Goal: Find specific page/section: Find specific page/section

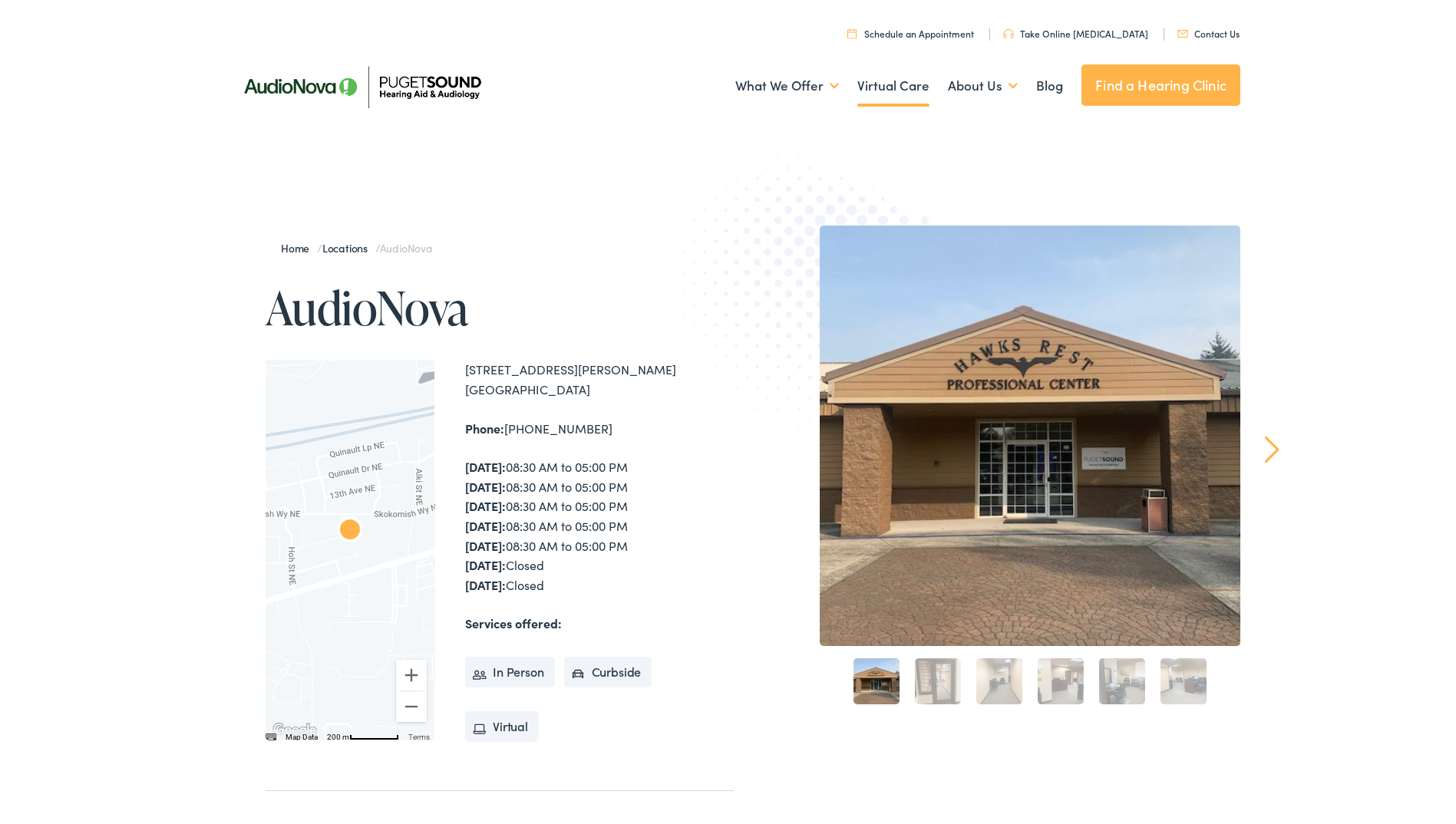
click at [894, 79] on link "Virtual Care" at bounding box center [894, 83] width 72 height 56
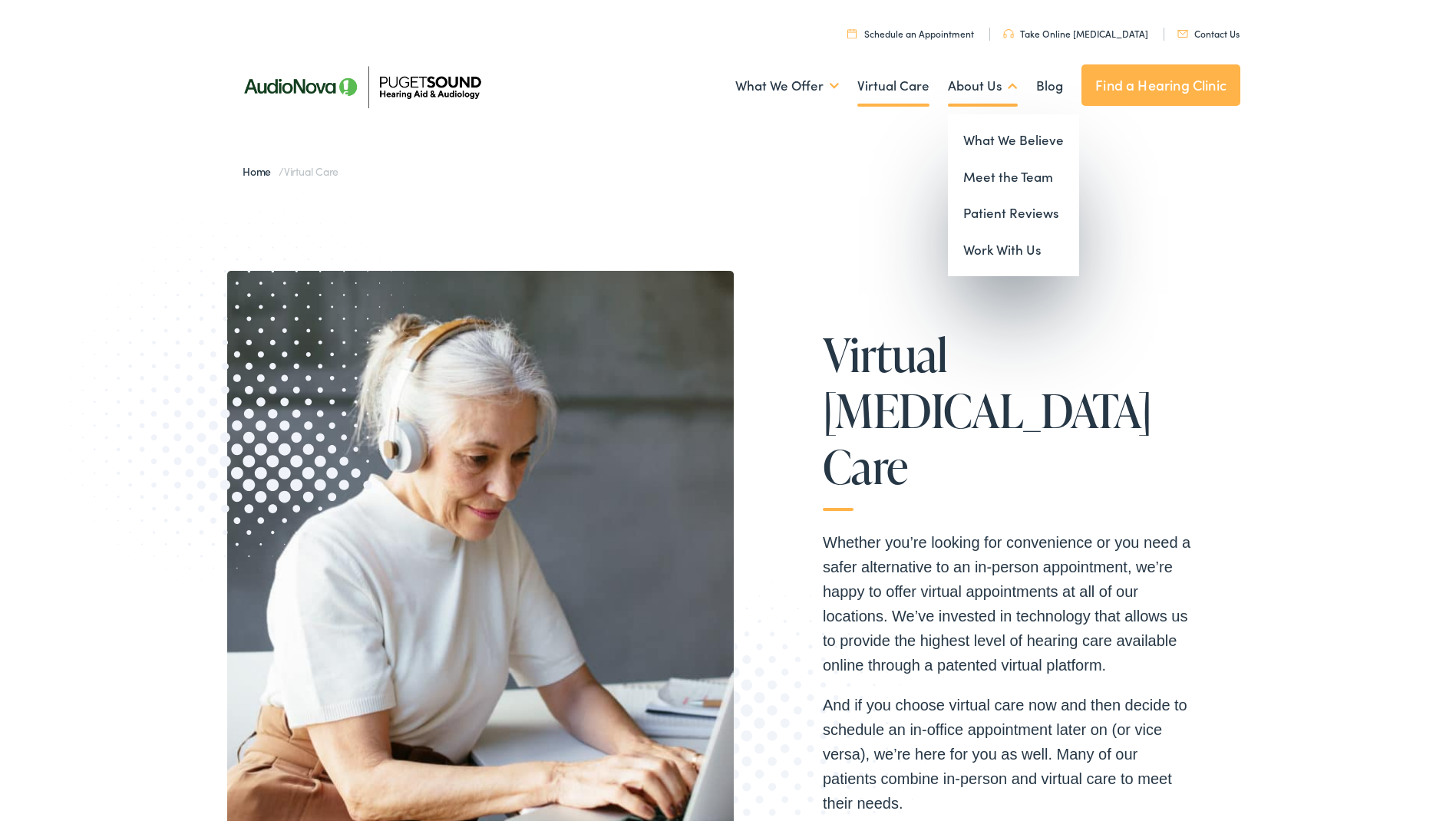
click at [963, 85] on link "About Us" at bounding box center [982, 83] width 70 height 56
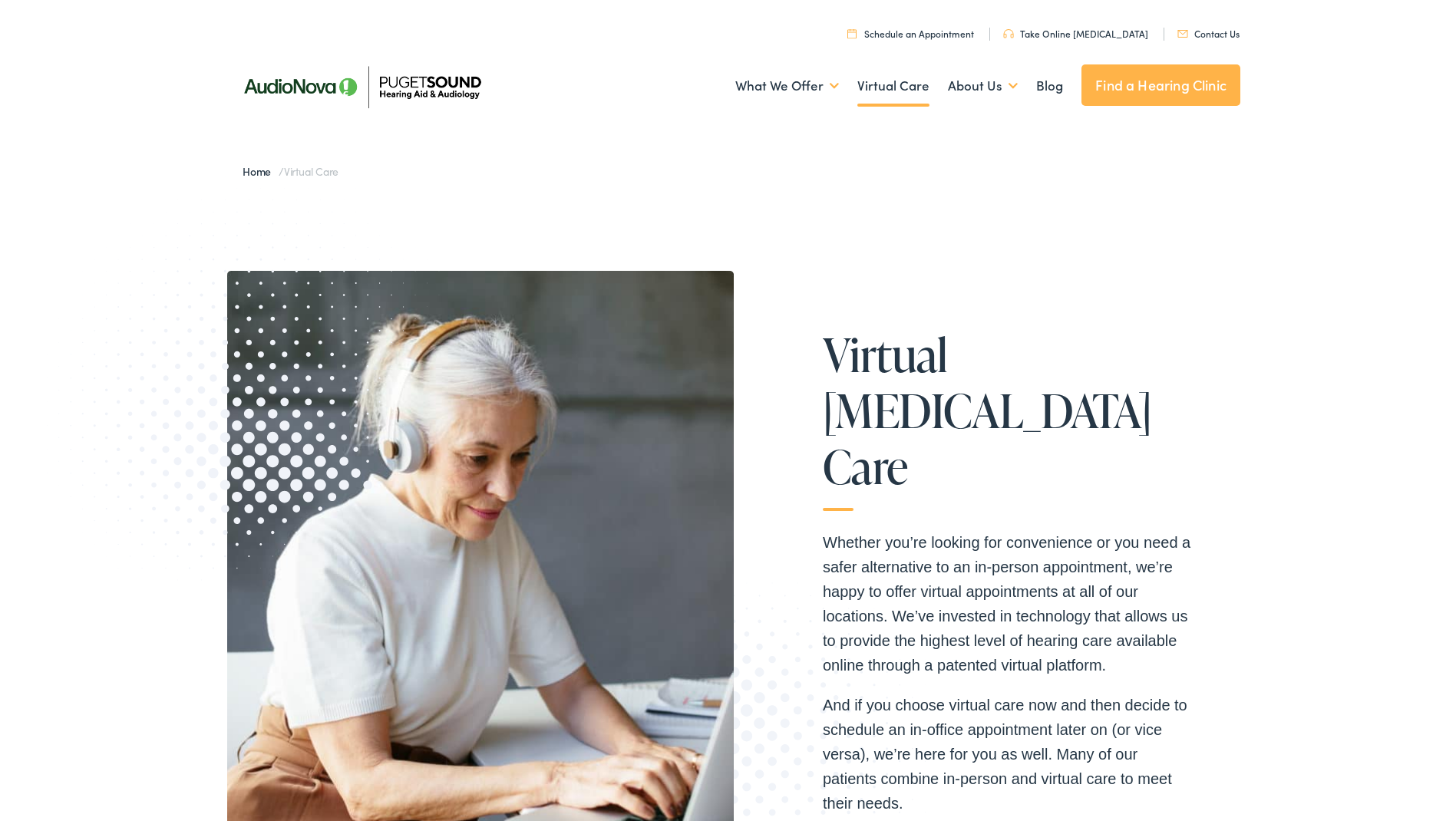
click at [417, 74] on img at bounding box center [361, 84] width 268 height 95
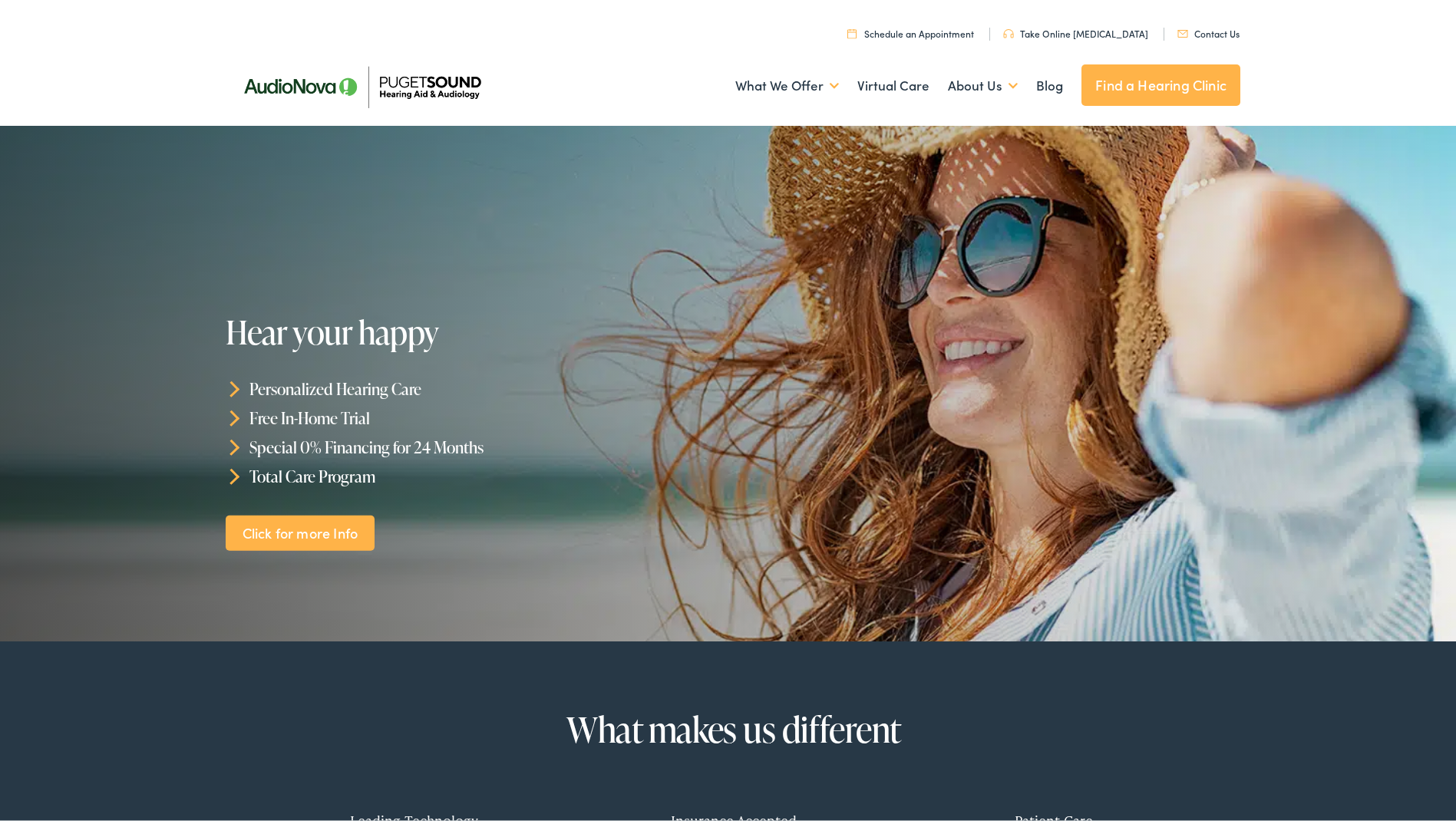
click at [1205, 33] on link "Contact Us" at bounding box center [1208, 30] width 62 height 13
